Goal: Information Seeking & Learning: Learn about a topic

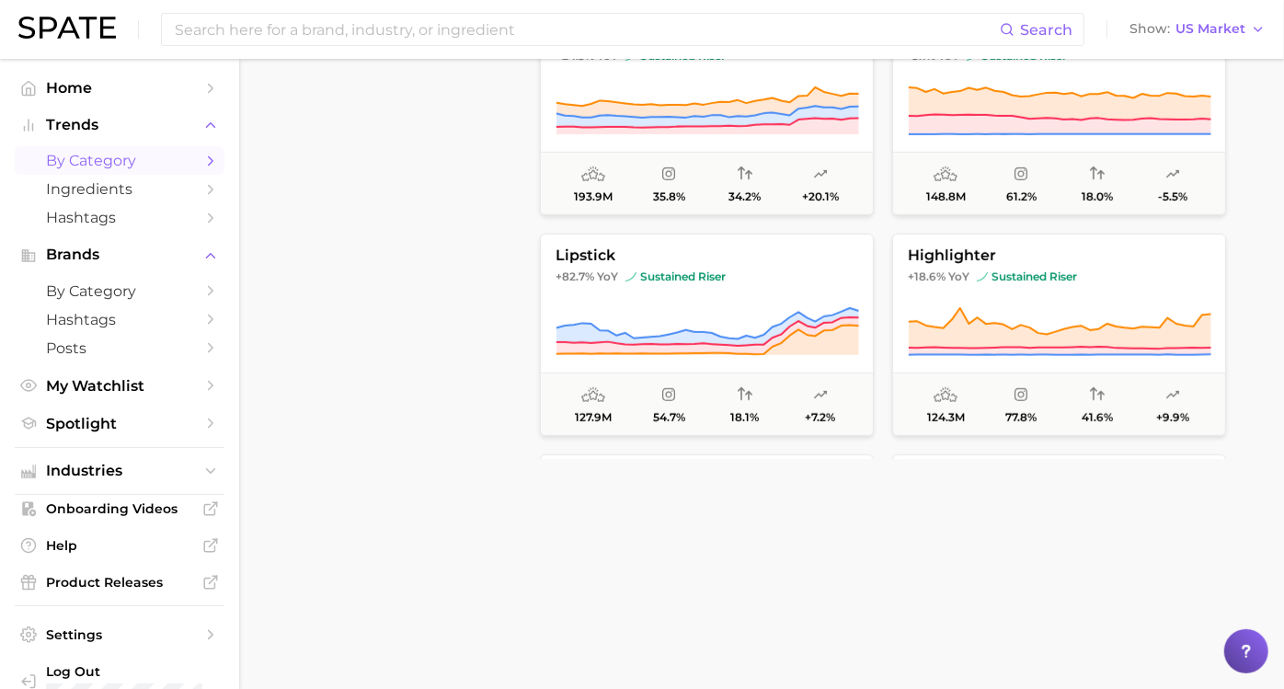
scroll to position [714, 0]
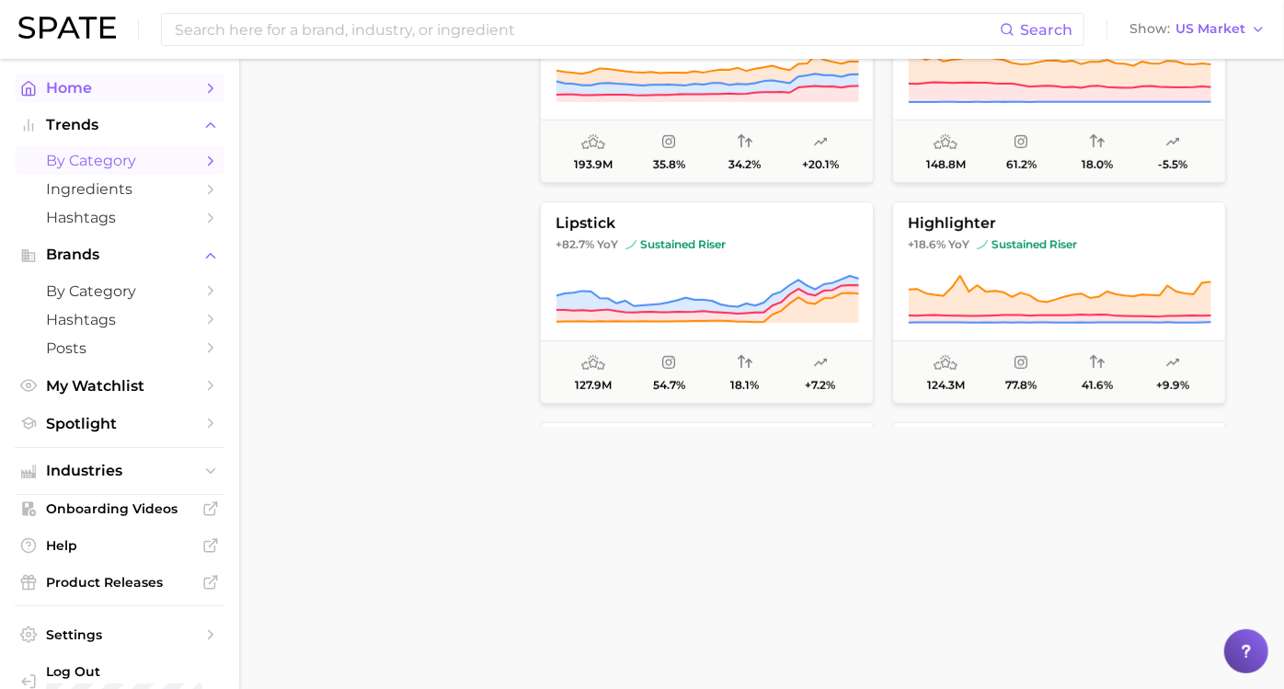
click at [185, 86] on link "Home" at bounding box center [120, 88] width 210 height 29
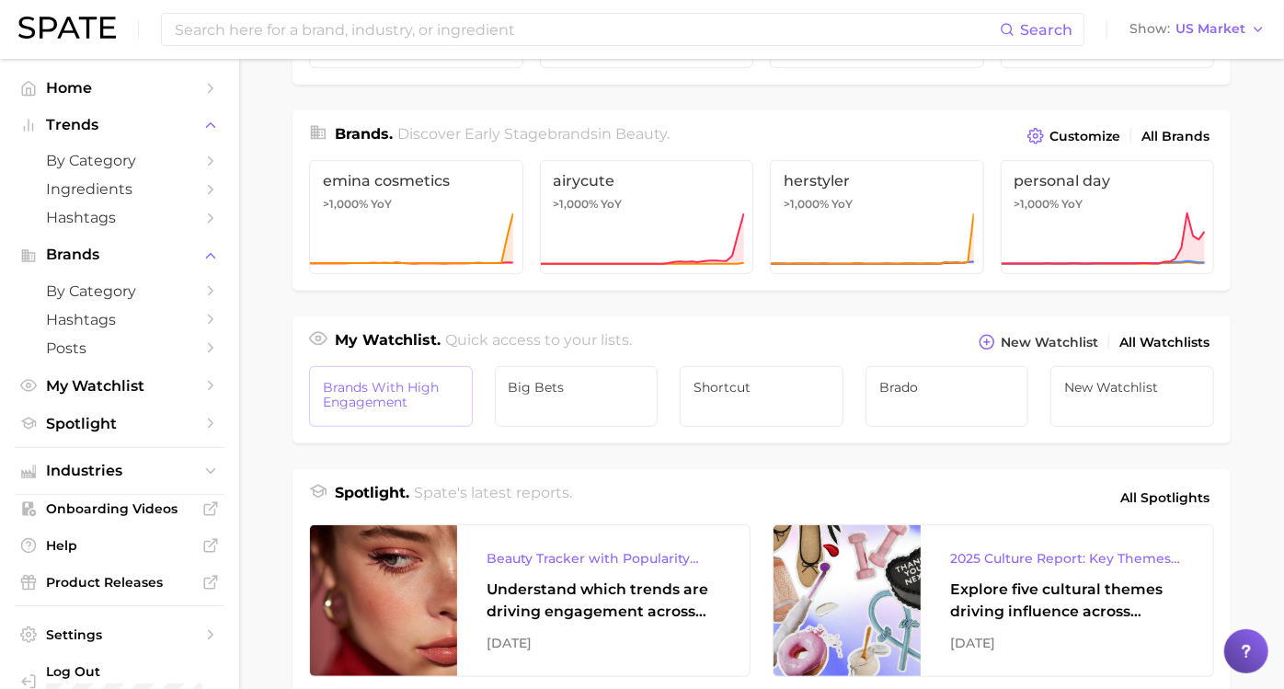
scroll to position [510, 0]
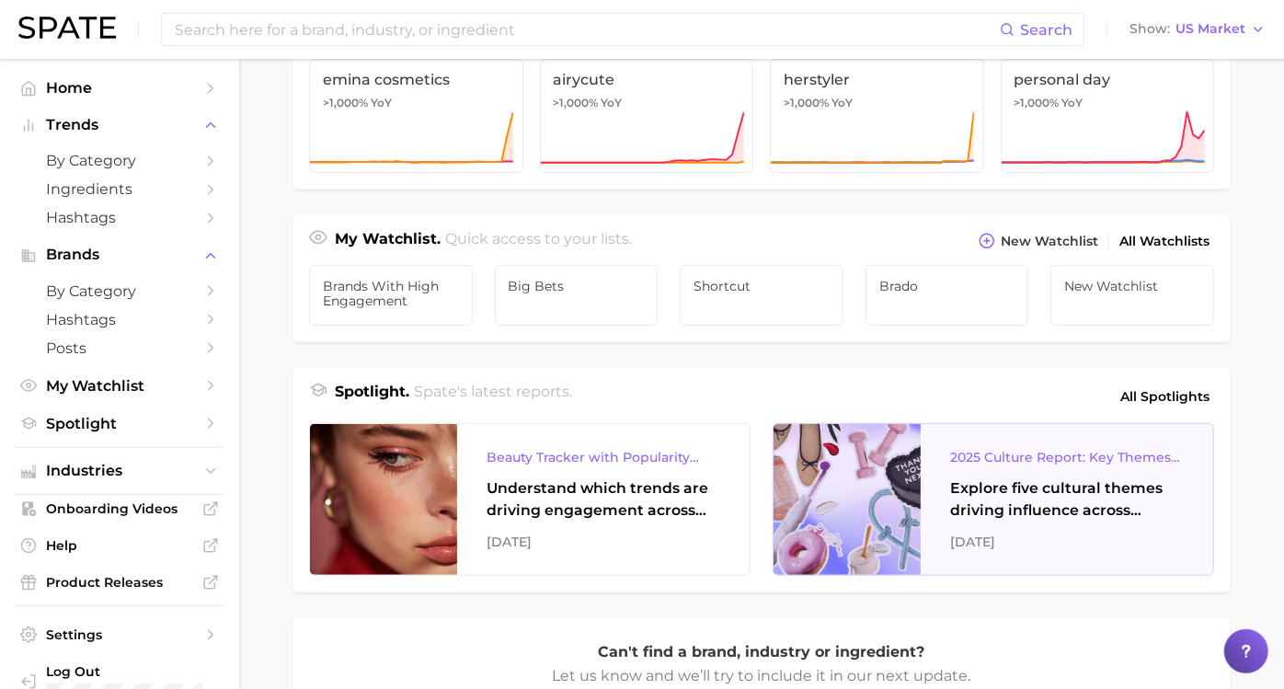
click at [1001, 509] on div "Explore five cultural themes driving influence across beauty, food, and pop cul…" at bounding box center [1067, 499] width 234 height 44
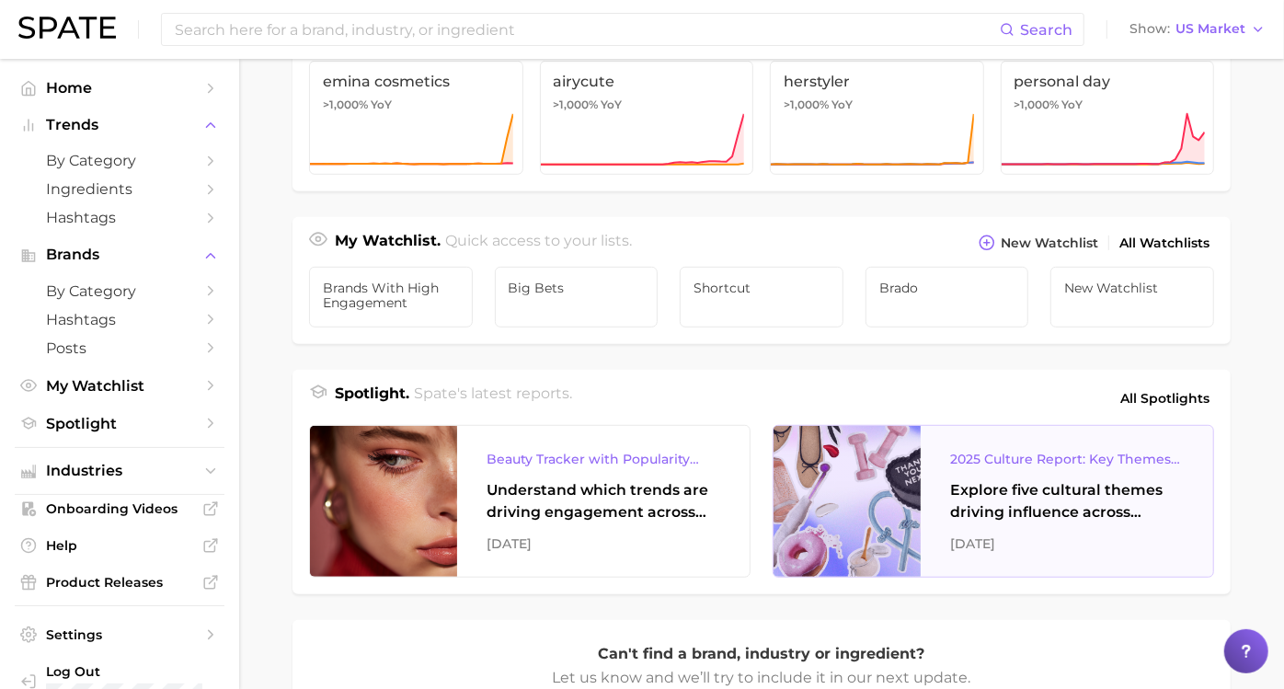
scroll to position [611, 0]
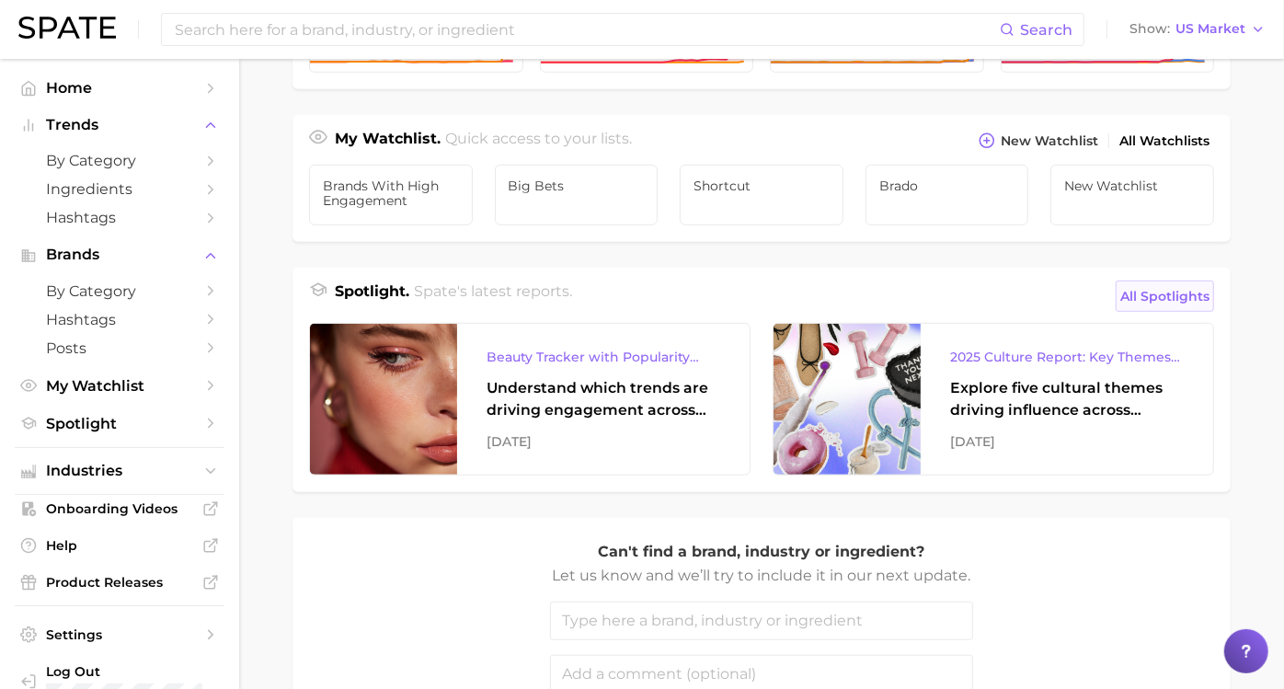
click at [1120, 302] on span "All Spotlights" at bounding box center [1164, 296] width 89 height 22
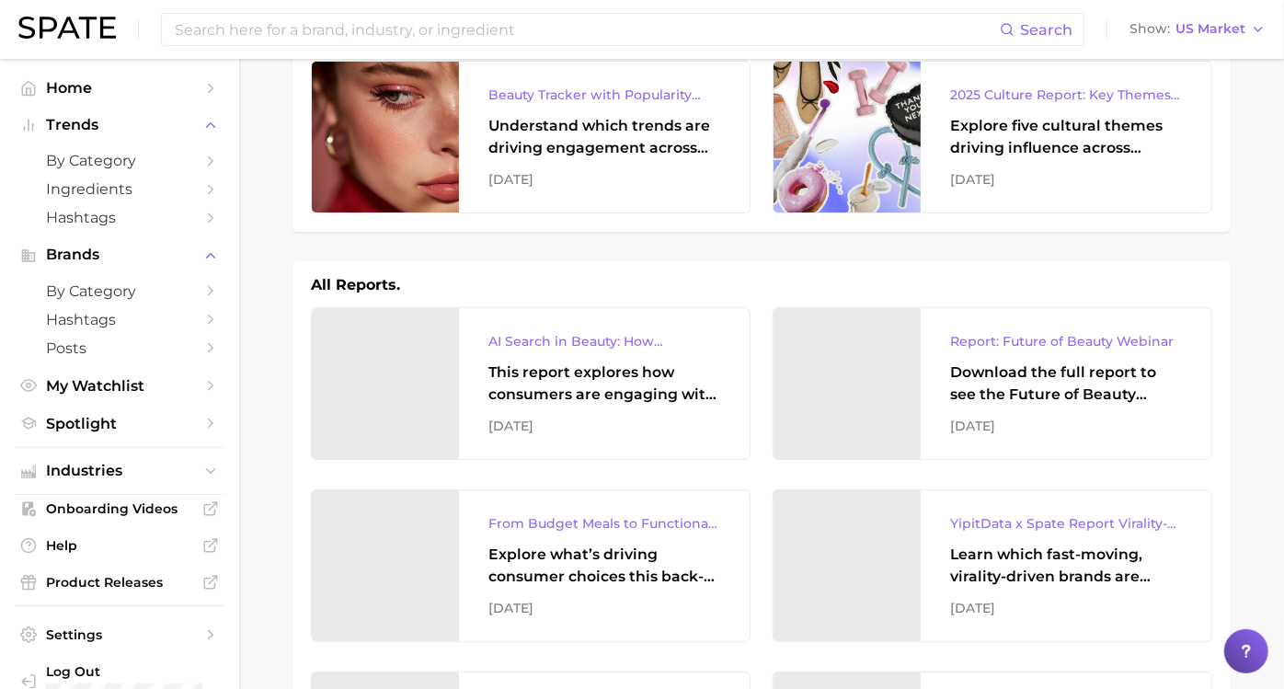
scroll to position [204, 0]
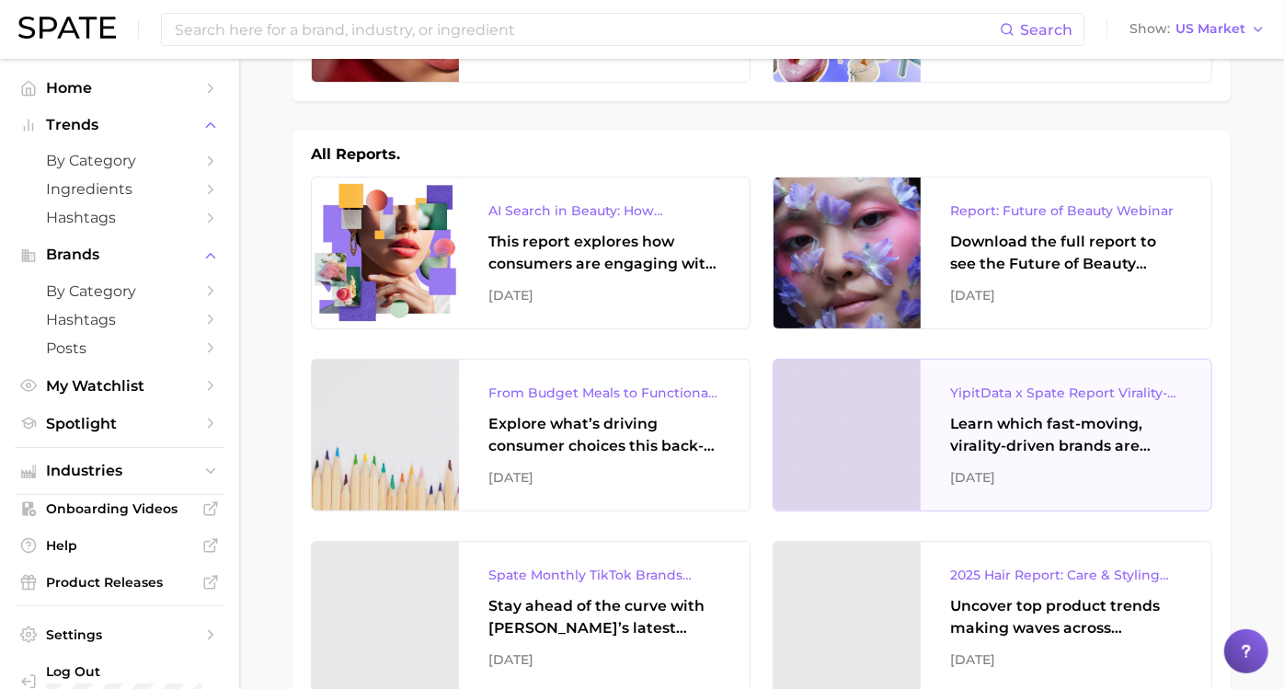
click at [977, 433] on div "Learn which fast-moving, virality-driven brands are leading the pack, the risks…" at bounding box center [1066, 435] width 232 height 44
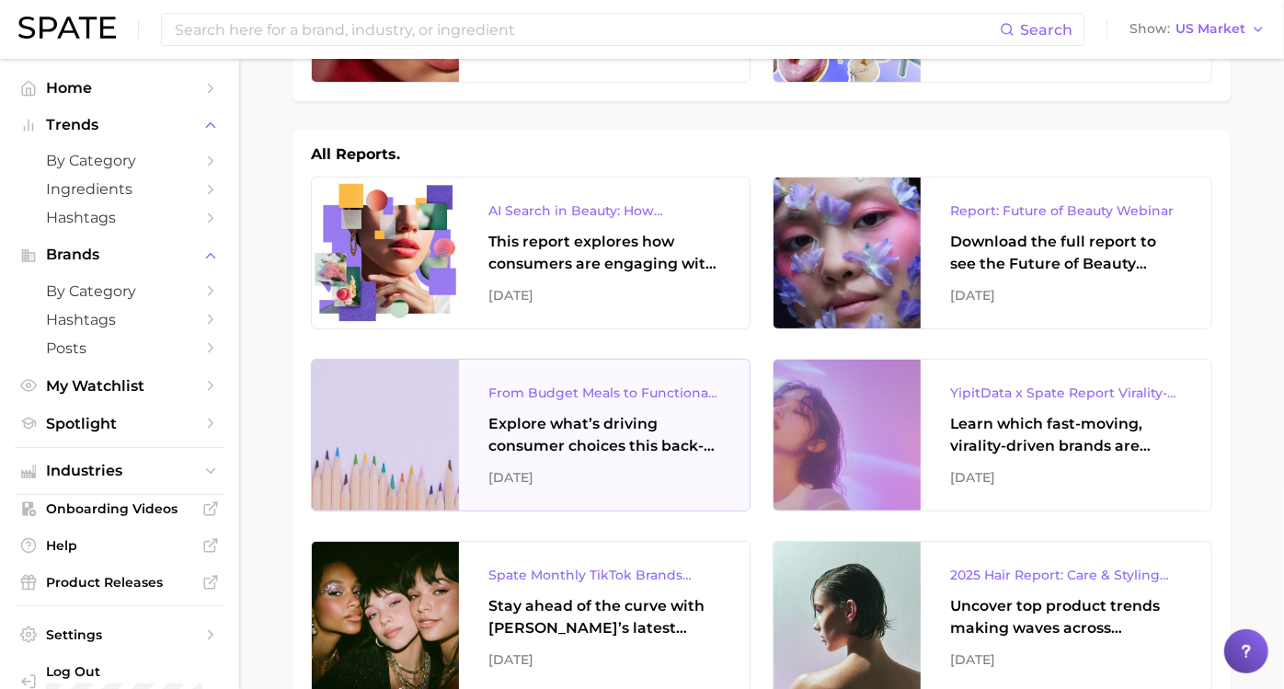
click at [599, 415] on div "Explore what’s driving consumer choices this back-to-school season From budget-…" at bounding box center [604, 435] width 232 height 44
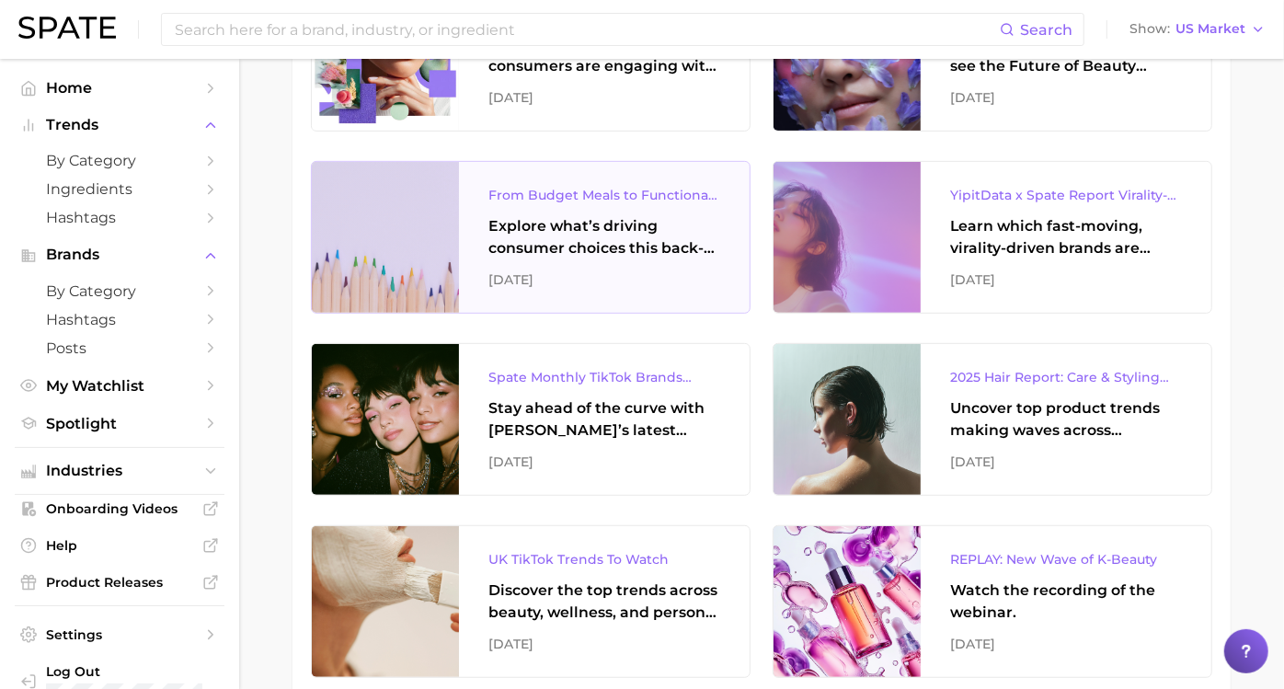
scroll to position [408, 0]
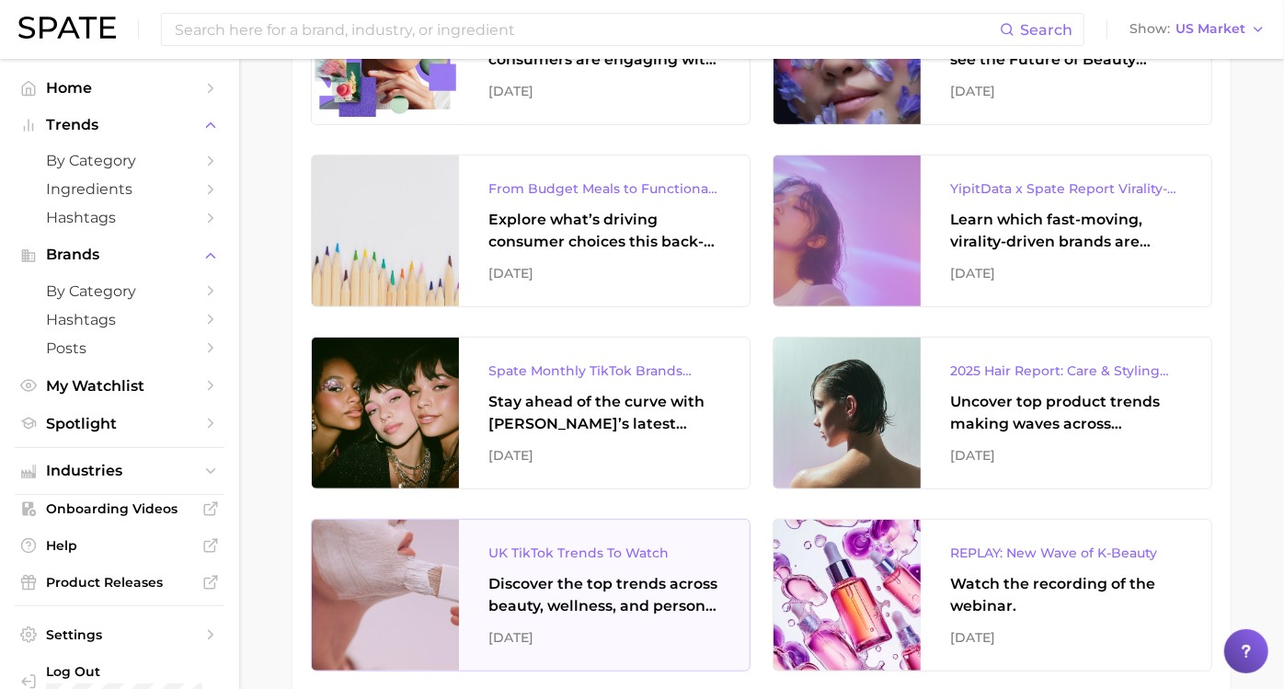
click at [598, 593] on div "Discover the top trends across beauty, wellness, and personal care on TikTok UK." at bounding box center [604, 595] width 232 height 44
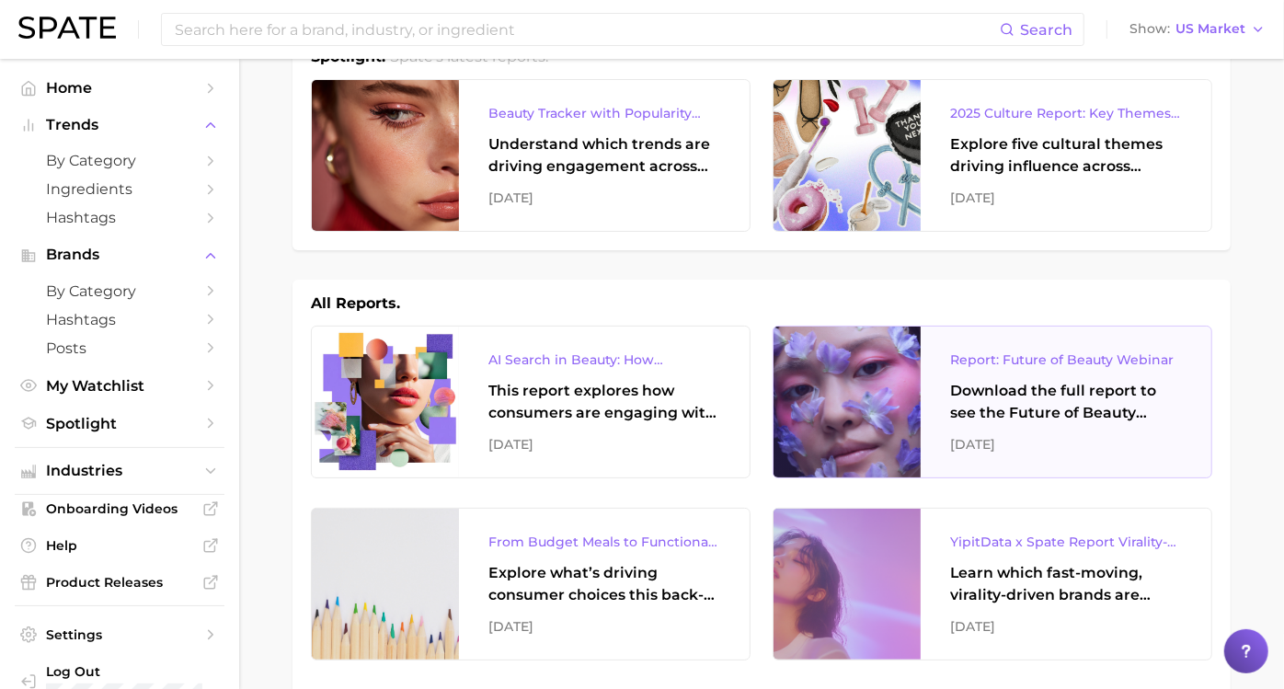
scroll to position [0, 0]
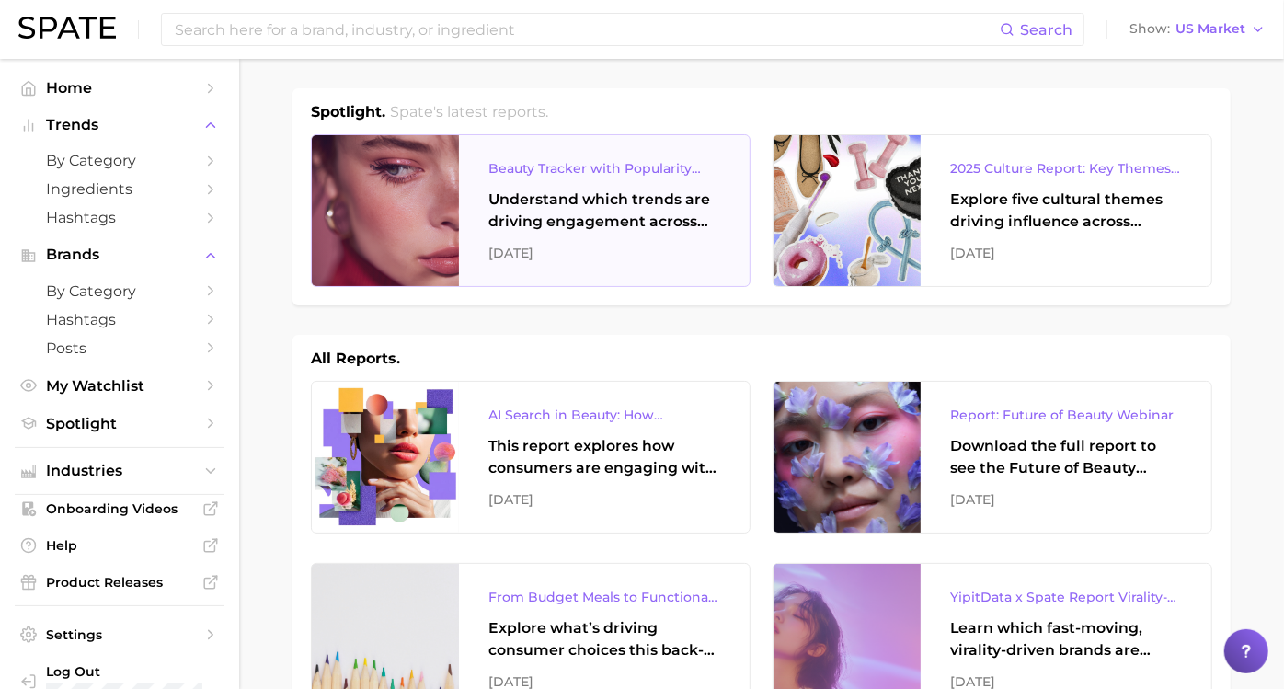
click at [637, 216] on div "Understand which trends are driving engagement across platforms in the skin, ha…" at bounding box center [604, 211] width 232 height 44
